Goal: Task Accomplishment & Management: Manage account settings

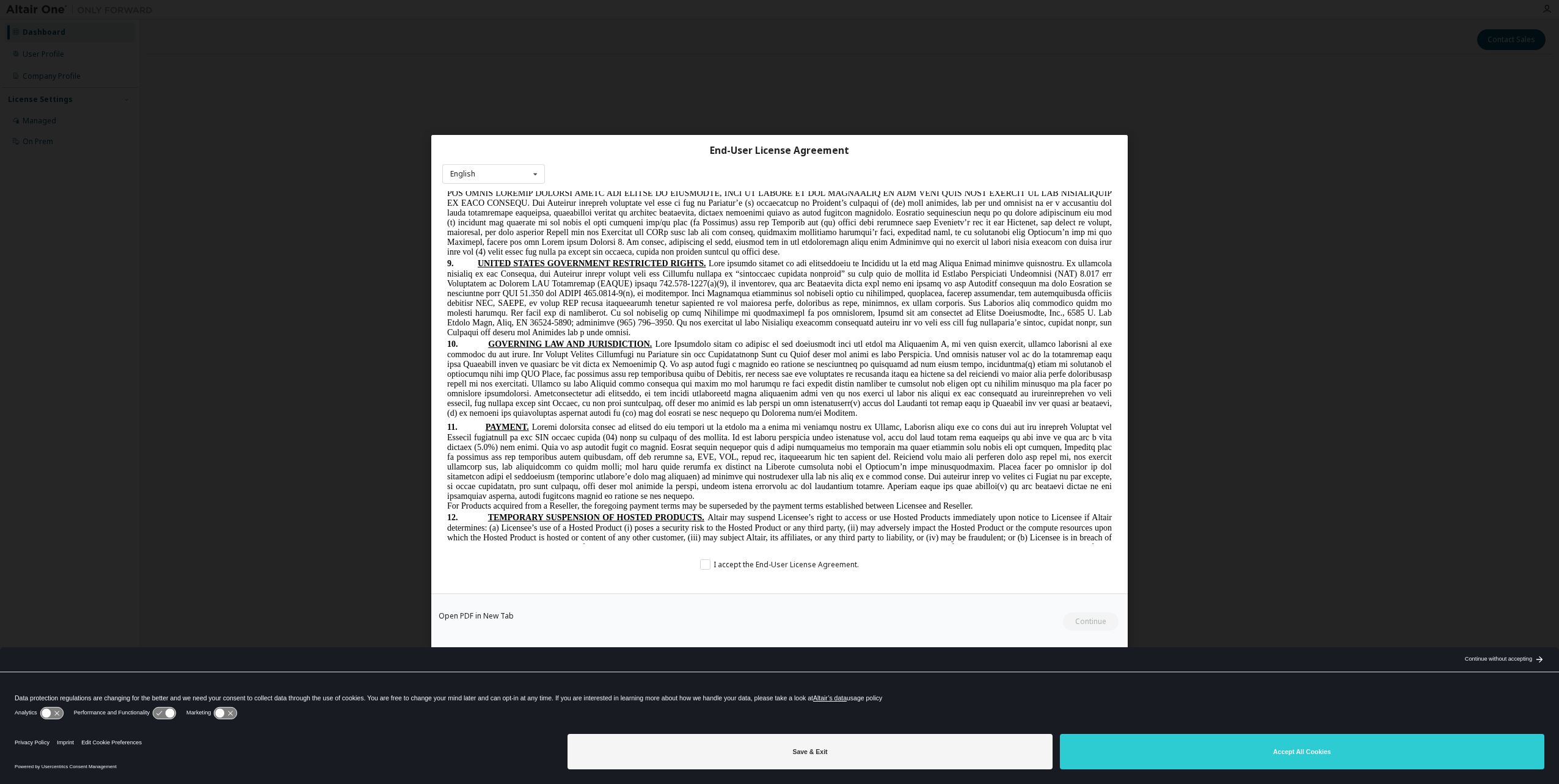
scroll to position [2994, 0]
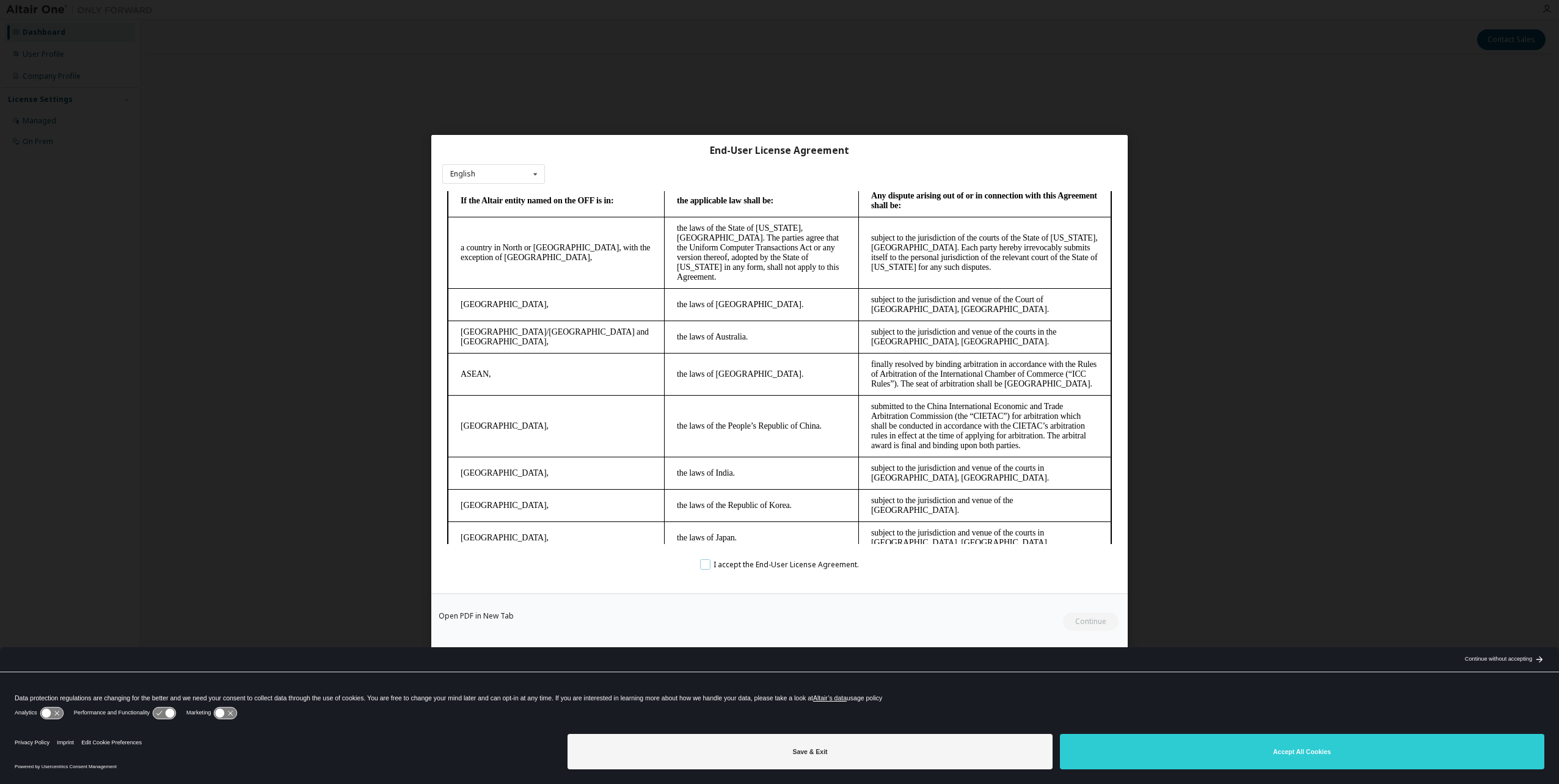
click at [704, 566] on label "I accept the End-User License Agreement." at bounding box center [780, 564] width 158 height 10
drag, startPoint x: 1111, startPoint y: 476, endPoint x: 1570, endPoint y: 712, distance: 516.1
click at [1109, 625] on button "Continue" at bounding box center [1090, 622] width 56 height 18
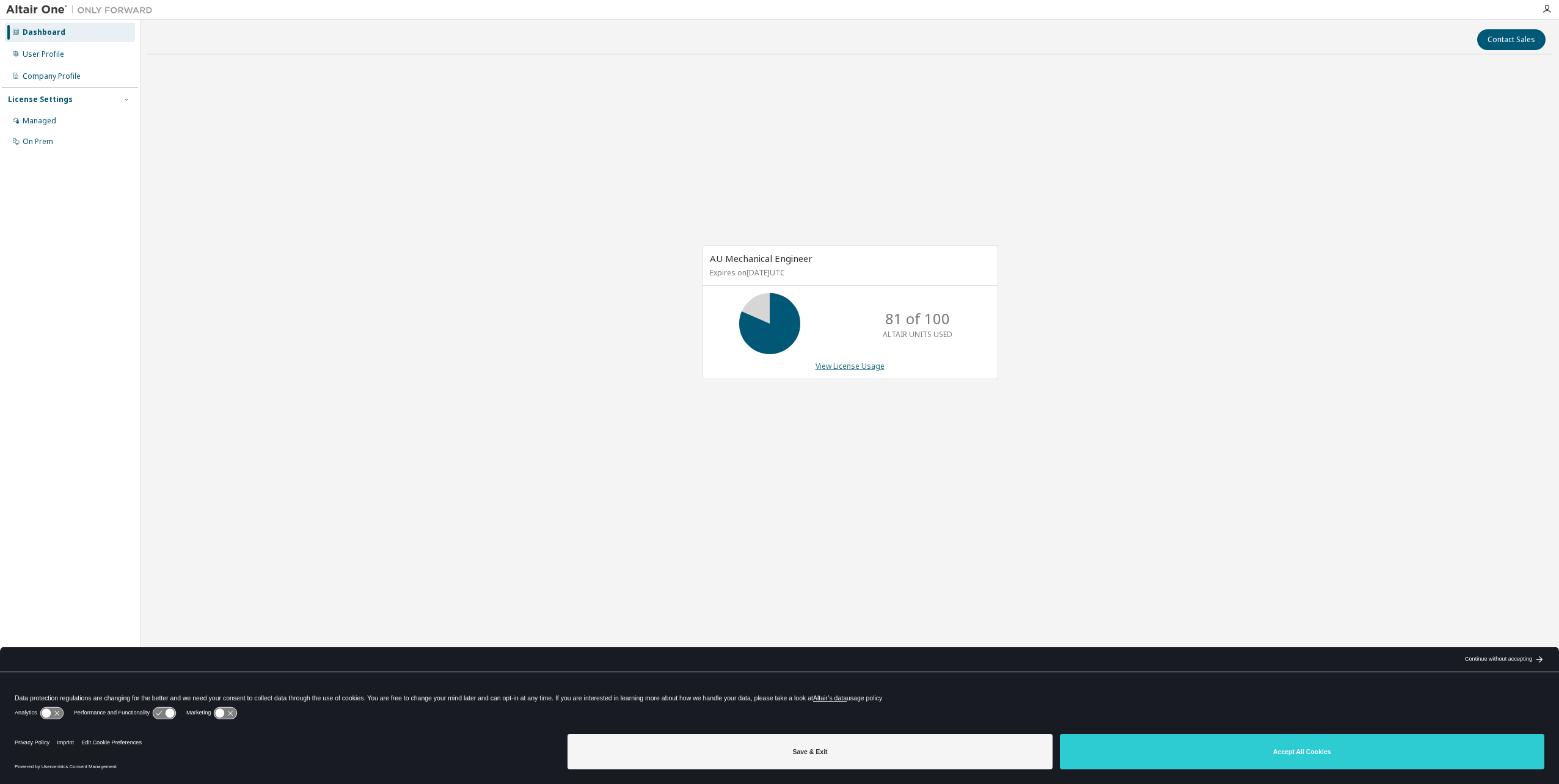
click at [864, 363] on link "View License Usage" at bounding box center [851, 365] width 69 height 10
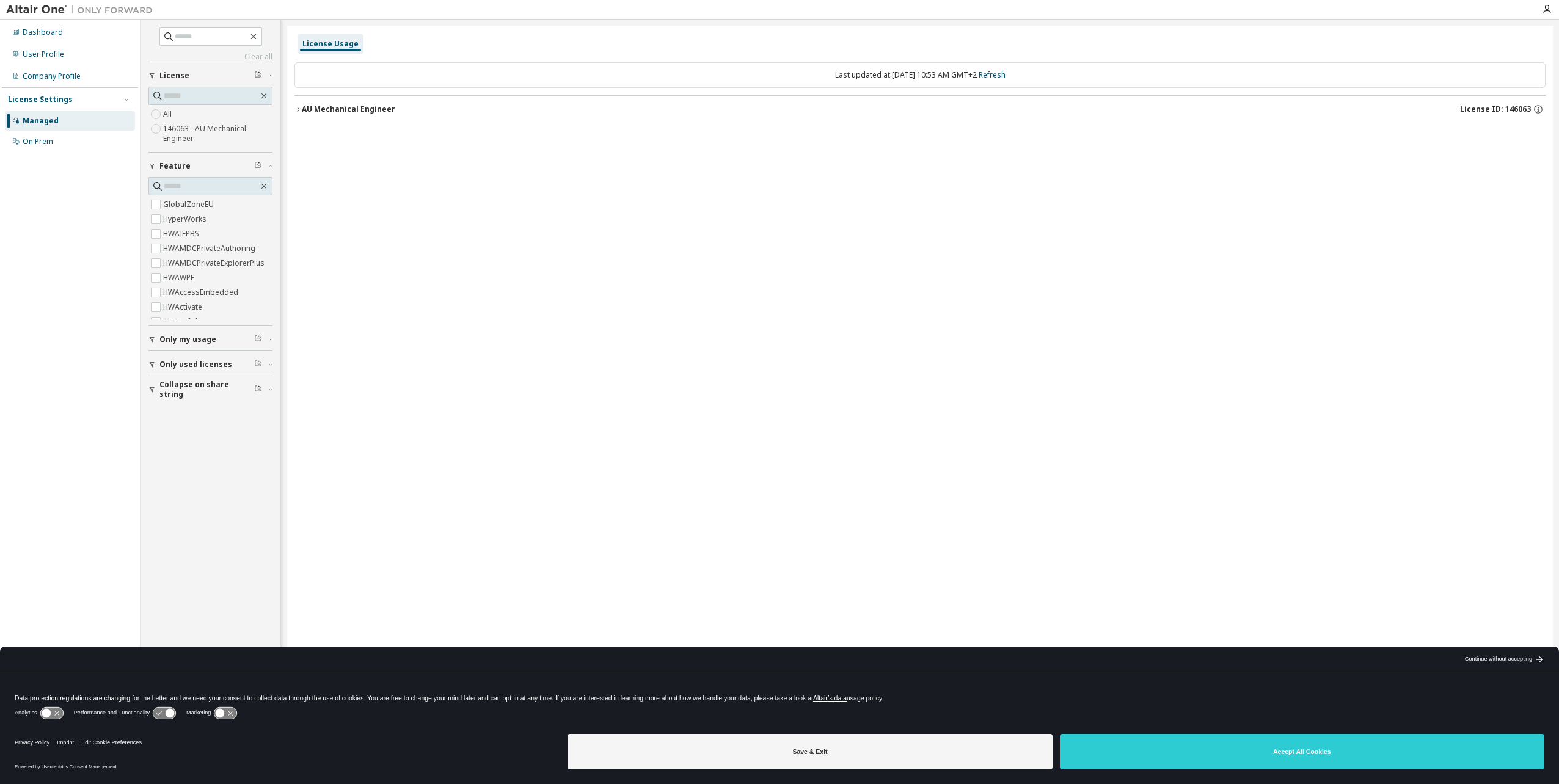
click at [301, 109] on icon "button" at bounding box center [298, 109] width 7 height 7
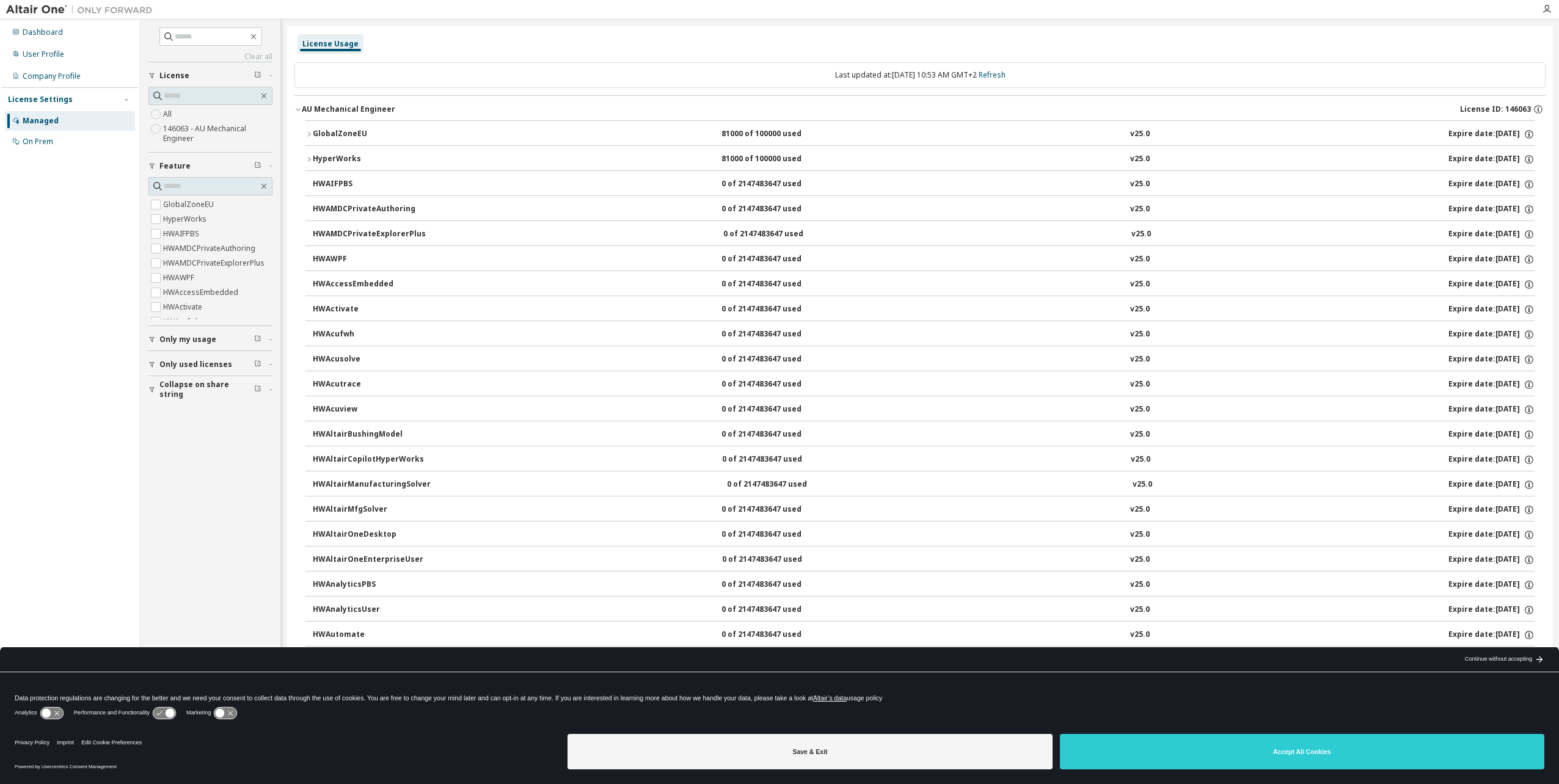
click at [308, 160] on icon "button" at bounding box center [309, 159] width 7 height 7
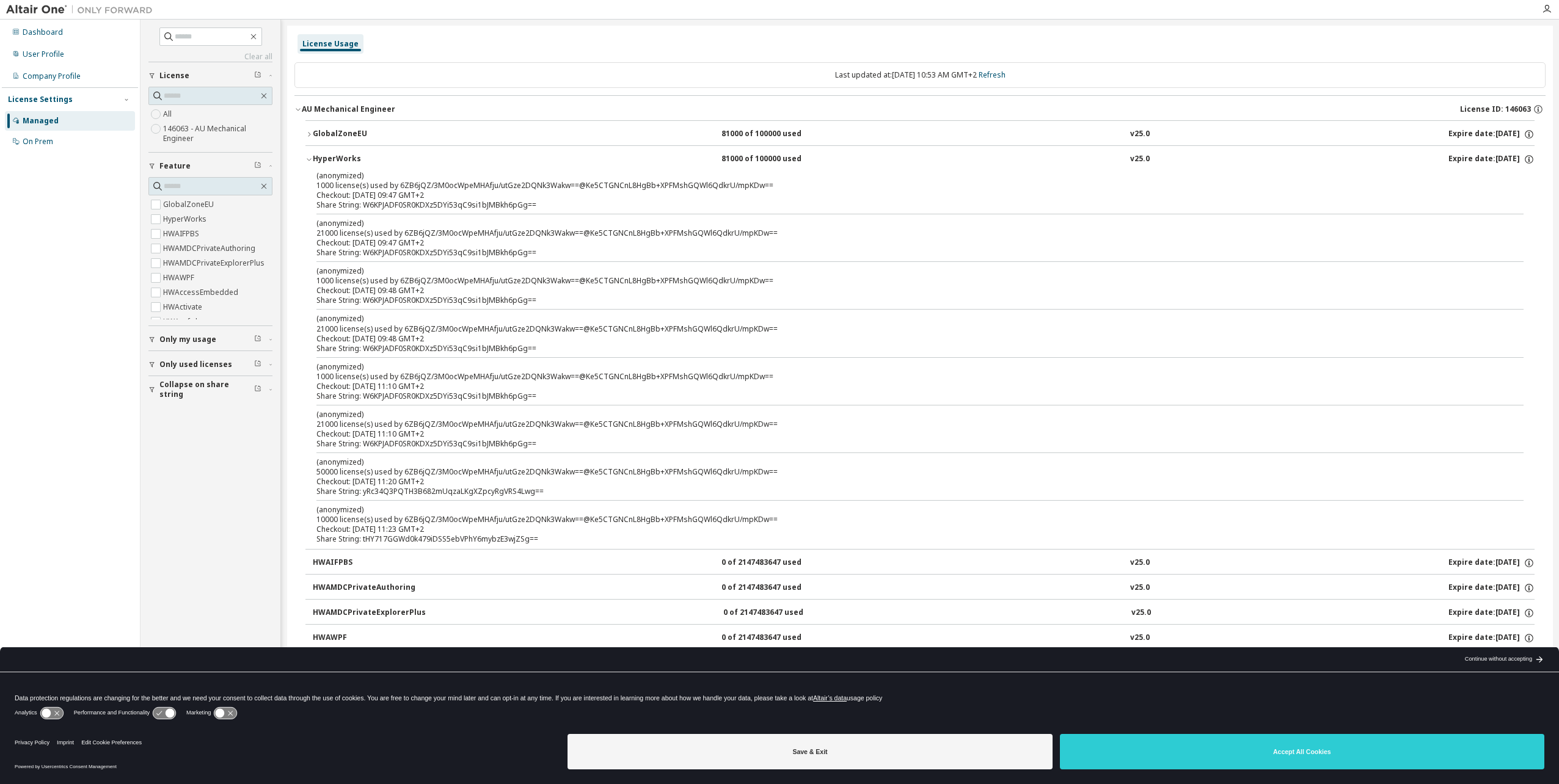
drag, startPoint x: 348, startPoint y: 531, endPoint x: 435, endPoint y: 527, distance: 87.1
click at [435, 527] on div "Checkout: 2025-09-08 11:23 GMT+2" at bounding box center [904, 529] width 1177 height 10
drag, startPoint x: 355, startPoint y: 437, endPoint x: 432, endPoint y: 439, distance: 77.0
click at [432, 439] on div "(anonymized) 21000 license(s) used by 6ZB6jQZ/3M0ocWpeMHAfju/utGze2DQNk3Wakw==@…" at bounding box center [904, 429] width 1177 height 40
drag, startPoint x: 432, startPoint y: 439, endPoint x: 344, endPoint y: 382, distance: 104.8
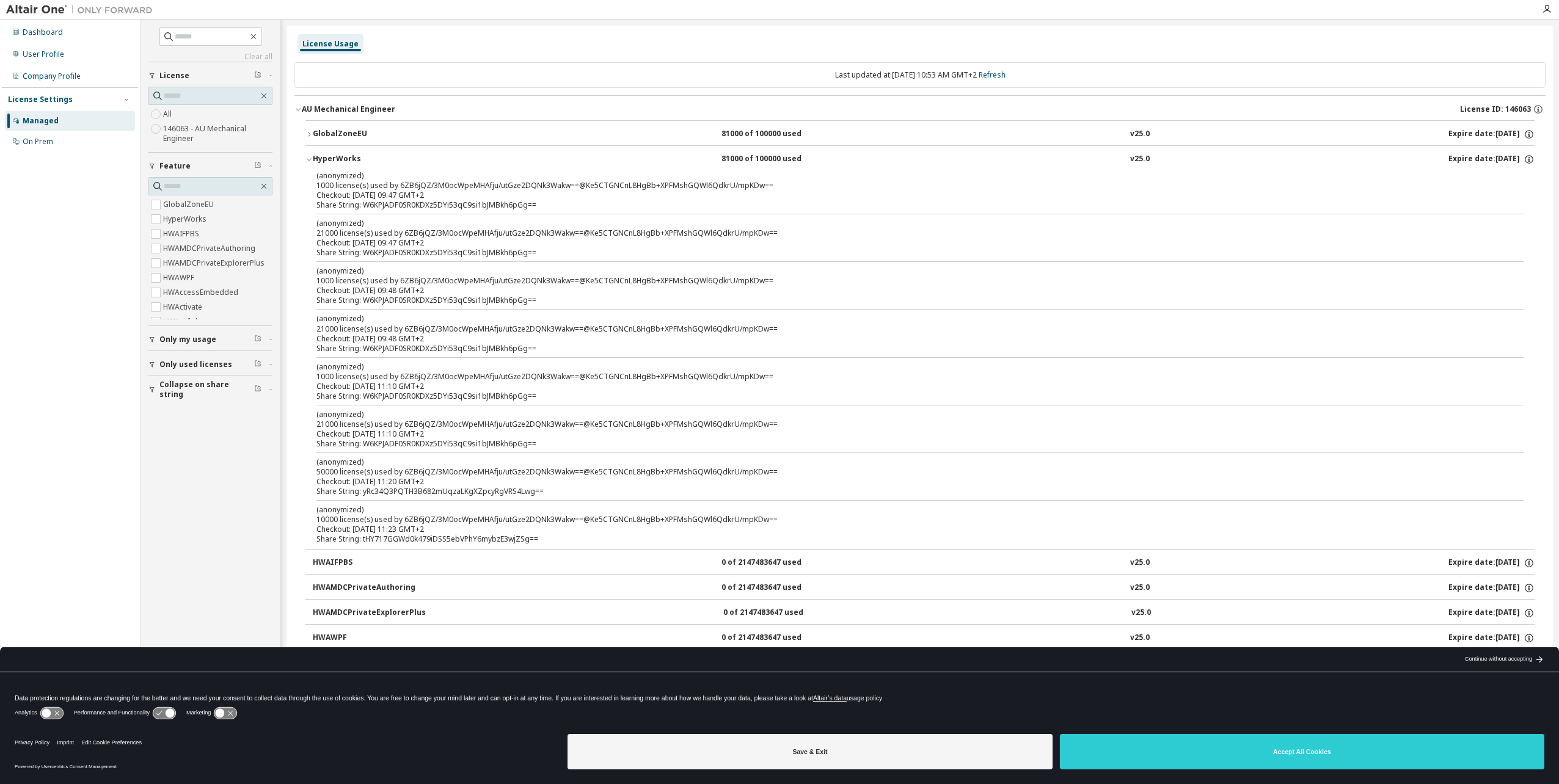
click at [344, 382] on div "Checkout: 2025-09-08 11:10 GMT+2" at bounding box center [904, 386] width 1177 height 10
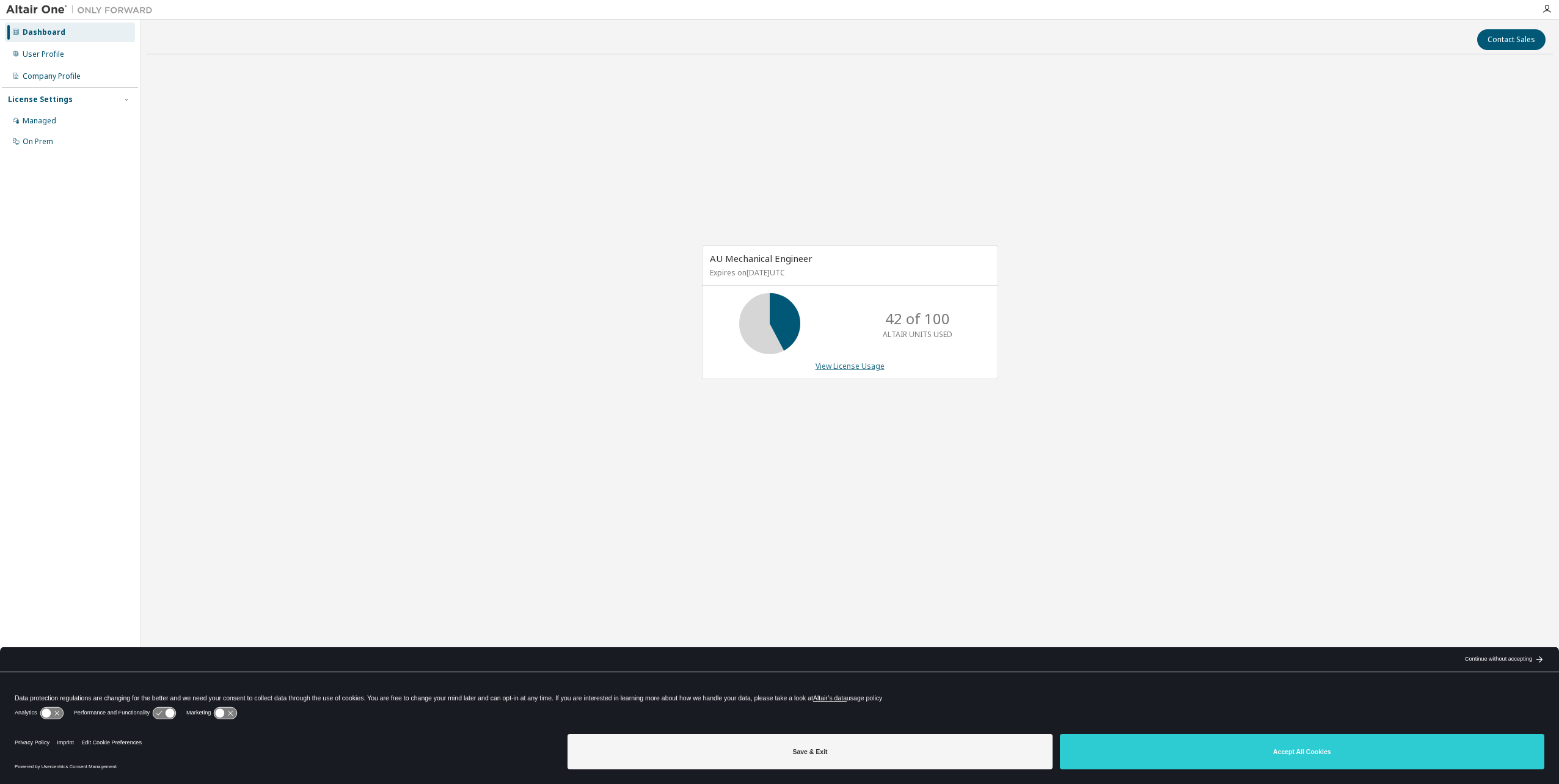
click at [833, 365] on link "View License Usage" at bounding box center [851, 365] width 69 height 10
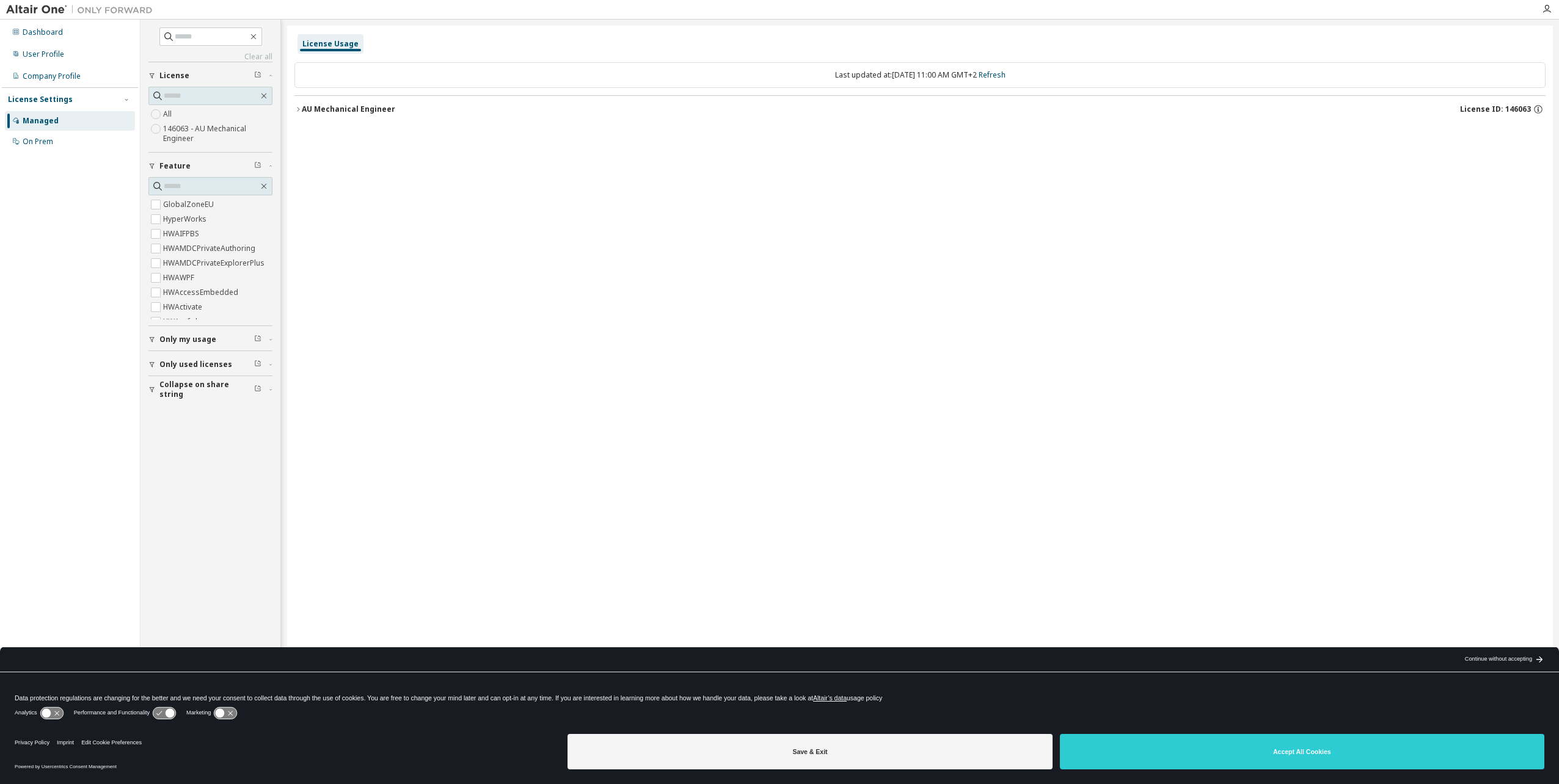
click at [298, 108] on icon "button" at bounding box center [298, 109] width 7 height 7
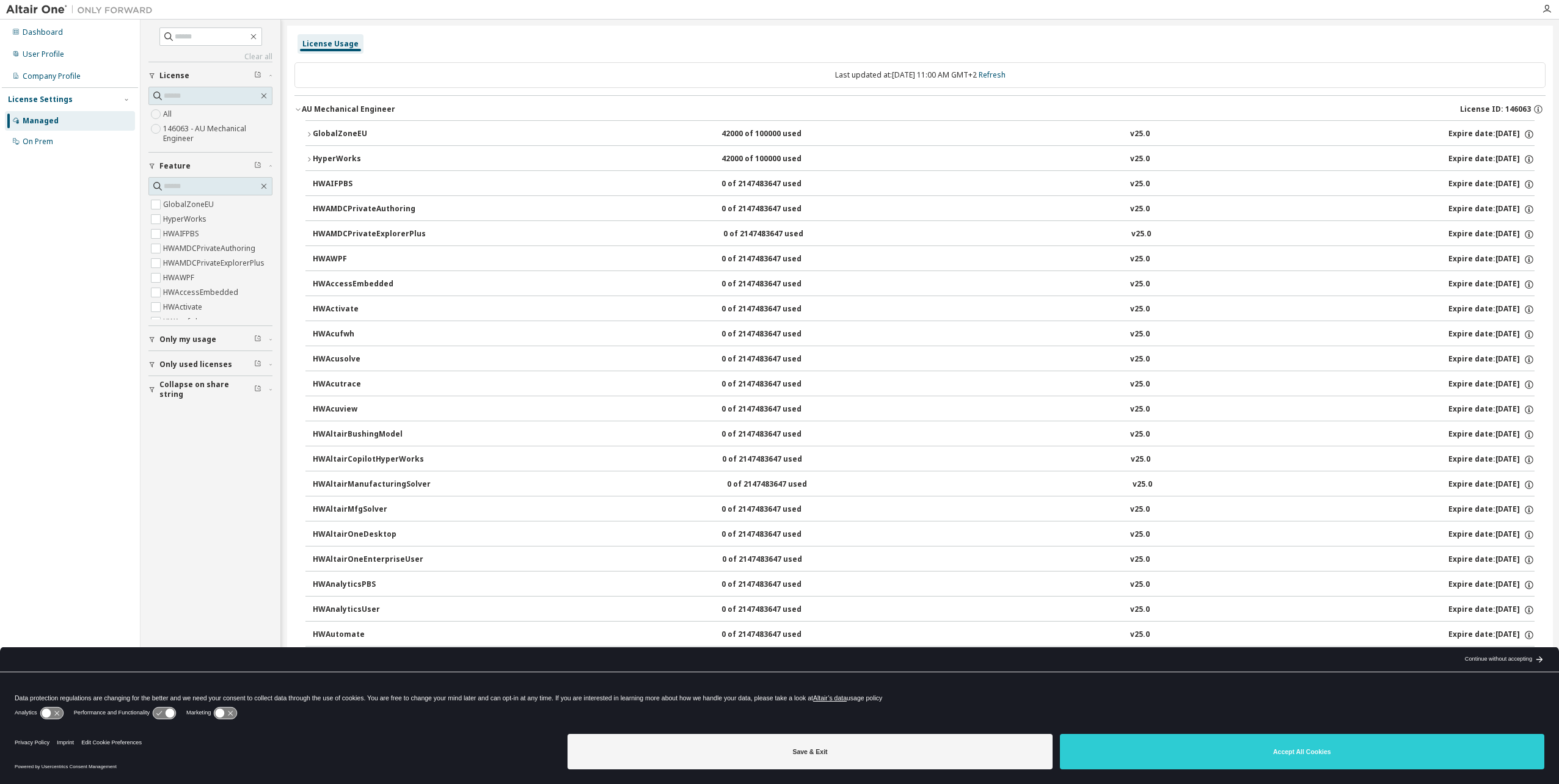
click at [309, 160] on icon "button" at bounding box center [309, 159] width 7 height 7
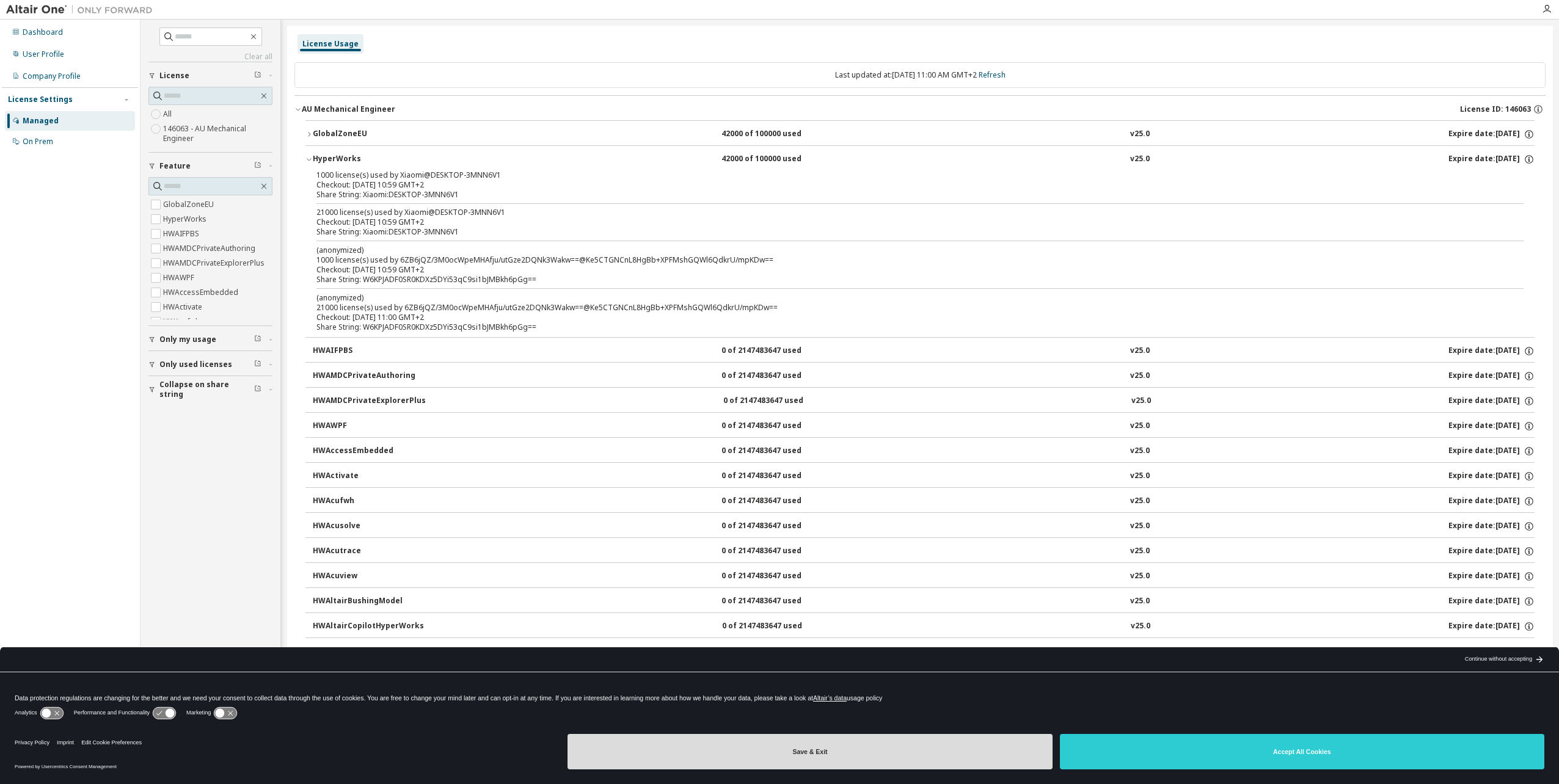
click at [883, 753] on button "Save & Exit" at bounding box center [810, 751] width 484 height 36
